Goal: Find specific page/section: Find specific page/section

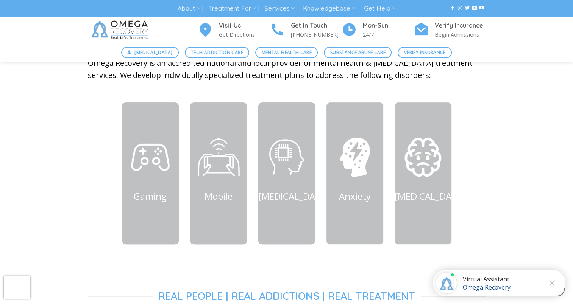
scroll to position [378, 0]
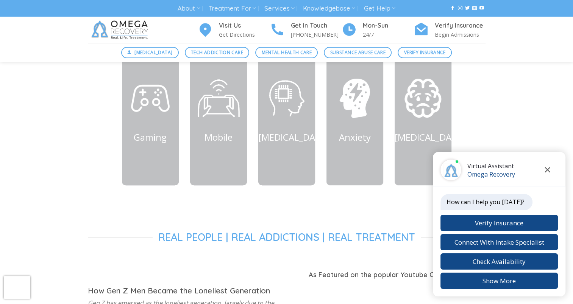
click at [548, 173] on icon "Close chat" at bounding box center [547, 169] width 6 height 5
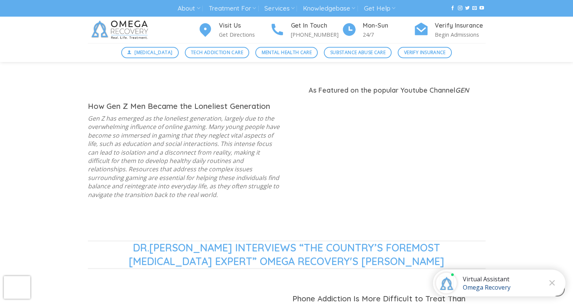
scroll to position [568, 0]
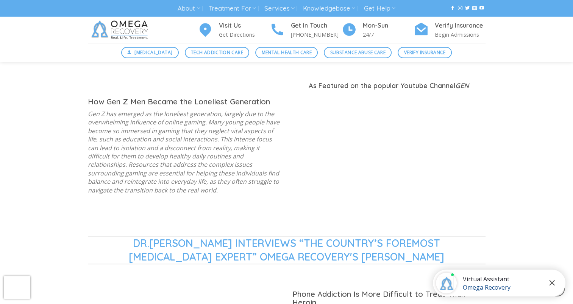
click at [550, 283] on icon "Close chat" at bounding box center [552, 282] width 6 height 5
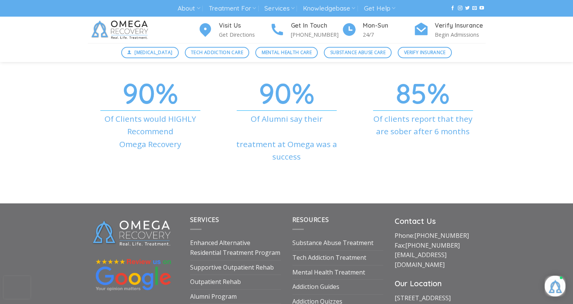
scroll to position [2573, 0]
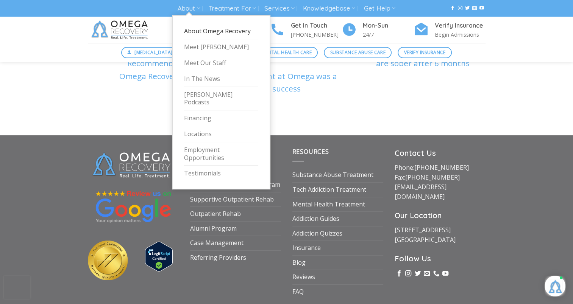
click at [195, 34] on link "About Omega Recovery" at bounding box center [221, 31] width 74 height 16
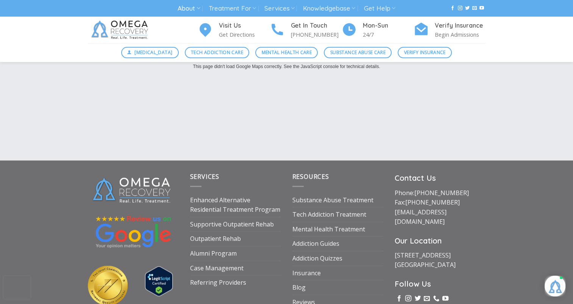
scroll to position [1297, 0]
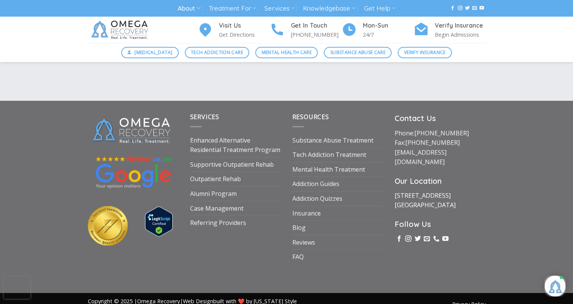
click at [431, 191] on link "1710 Evergreen Ave Suite B Austin, TX 78704" at bounding box center [424, 200] width 61 height 18
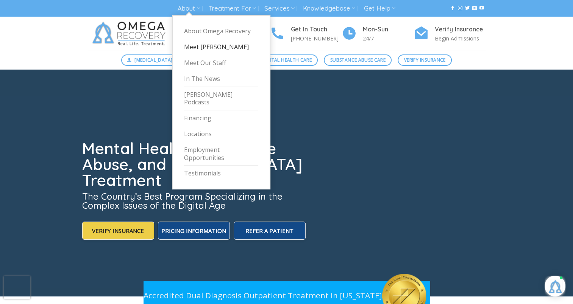
click at [200, 44] on link "Meet [PERSON_NAME]" at bounding box center [221, 47] width 74 height 16
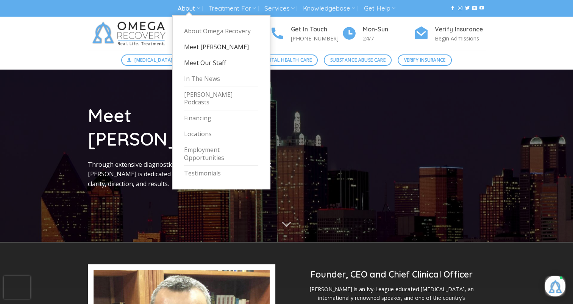
click at [203, 59] on link "Meet Our Staff" at bounding box center [221, 63] width 74 height 16
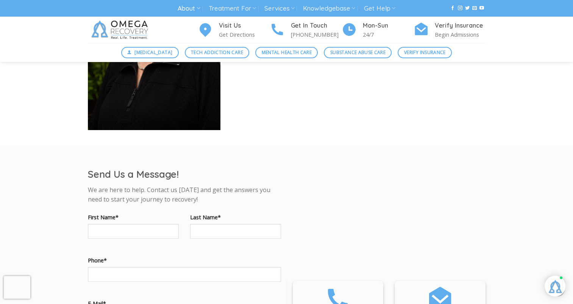
scroll to position [3406, 0]
